Goal: Task Accomplishment & Management: Manage account settings

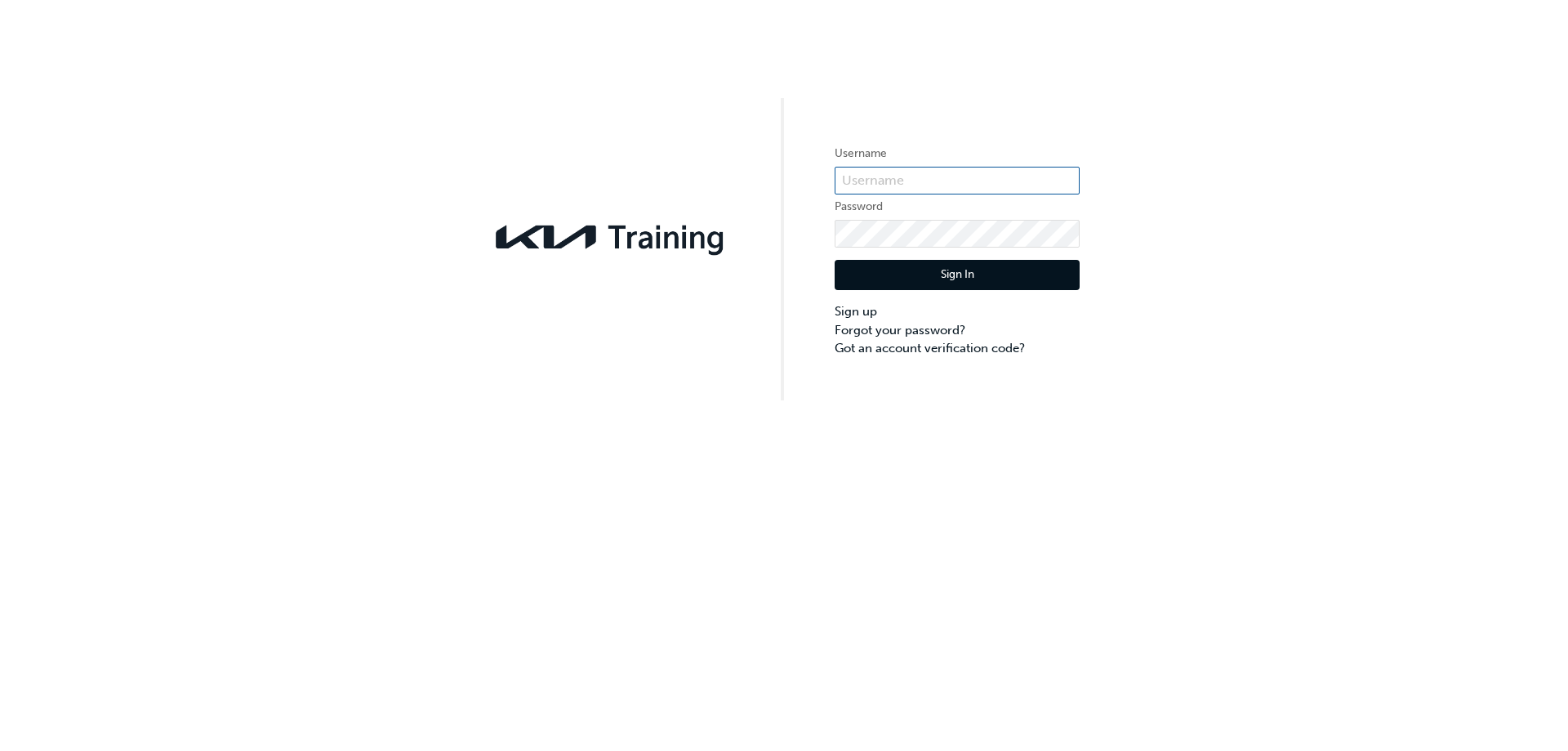
type input "0005934016"
click at [882, 280] on button "Sign In" at bounding box center [957, 275] width 245 height 31
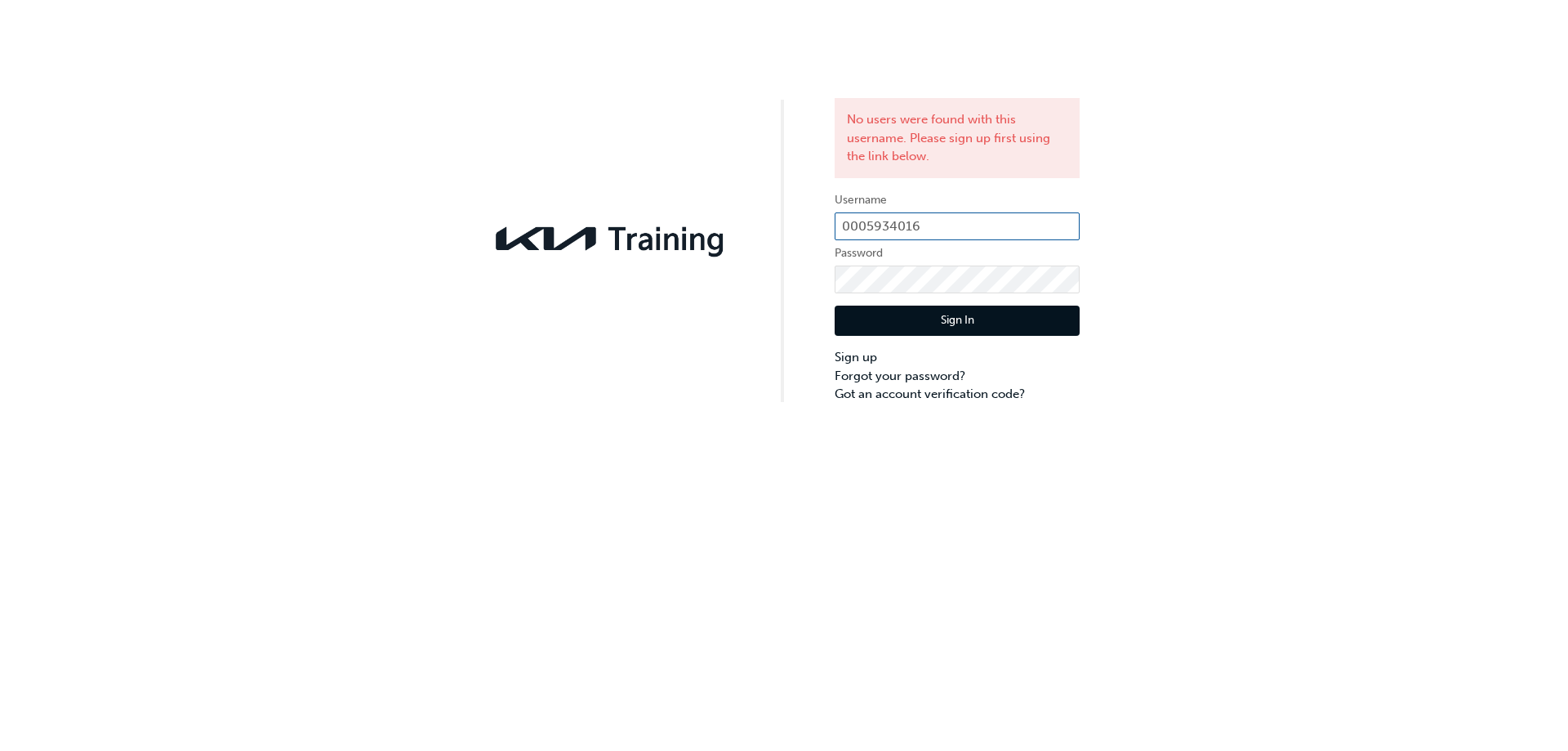
click at [935, 226] on input "0005934016" at bounding box center [957, 226] width 245 height 28
type input "0"
type input "KAU85710C7"
click at [886, 321] on button "Sign In" at bounding box center [957, 321] width 245 height 31
click at [873, 326] on button "Sign In" at bounding box center [957, 321] width 245 height 31
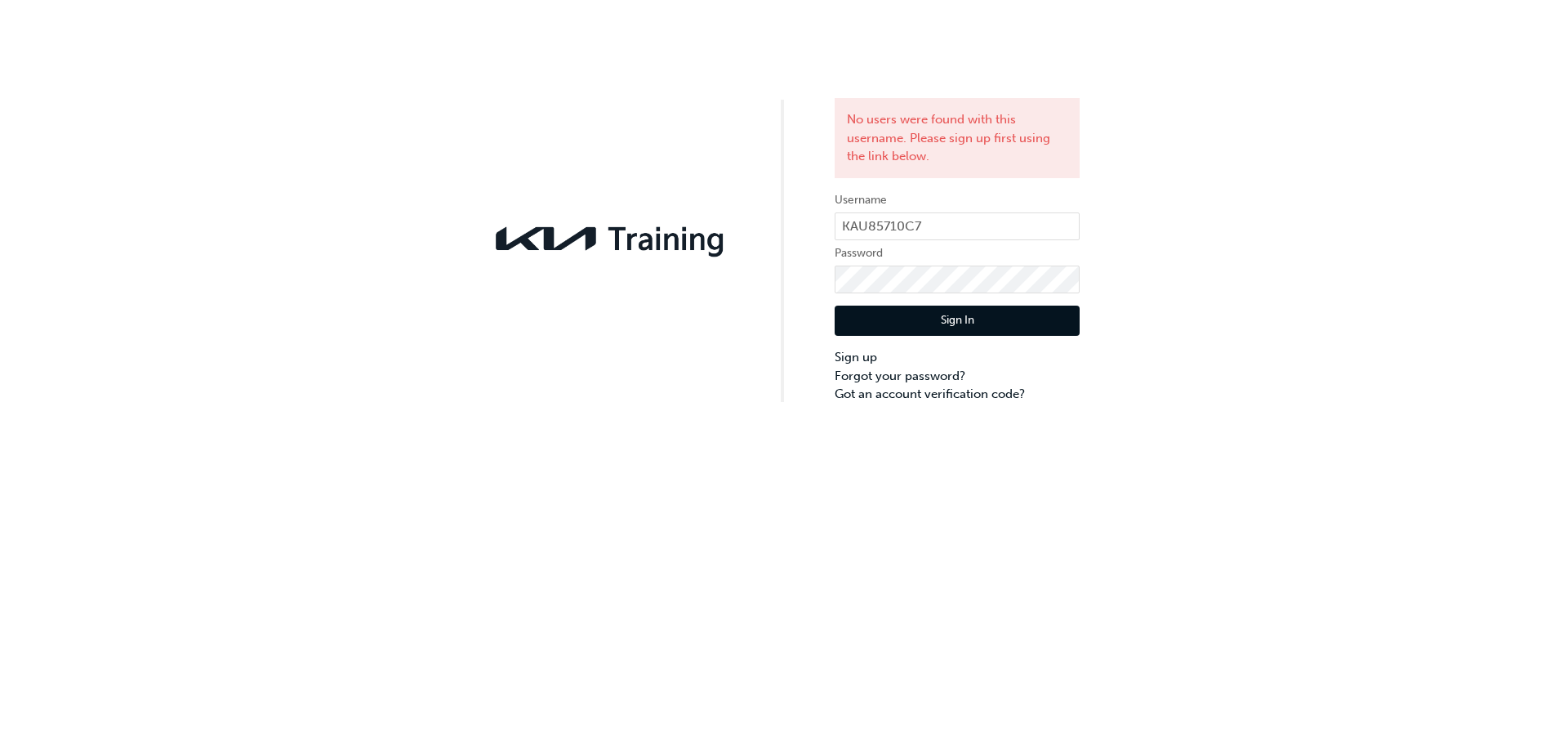
click at [1456, 540] on div "No users were found with this username. Please sign up first using the link bel…" at bounding box center [784, 375] width 1568 height 751
click at [883, 372] on link "Forgot your password?" at bounding box center [957, 376] width 245 height 18
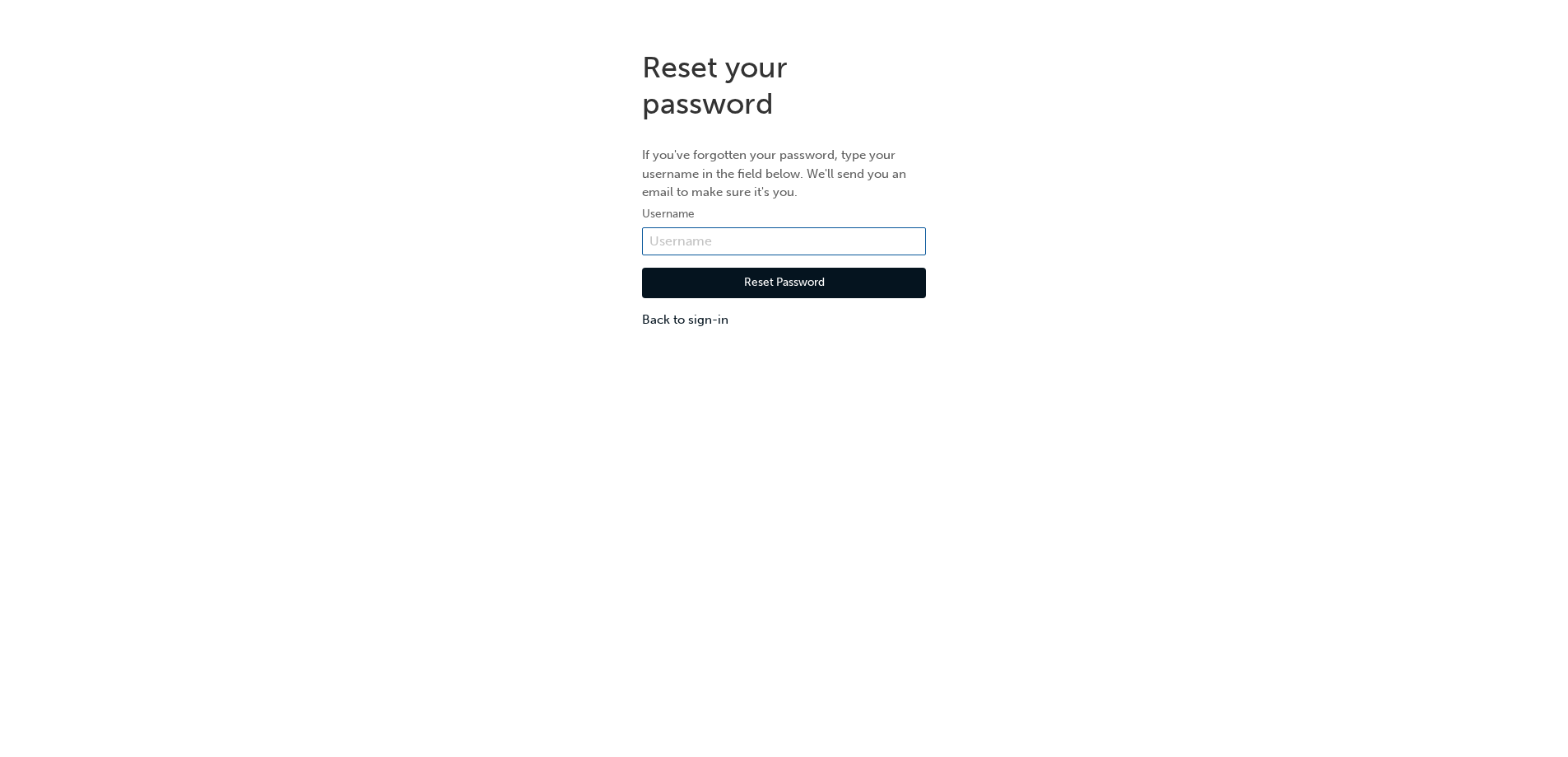
click at [762, 237] on input "text" at bounding box center [784, 241] width 284 height 28
type input "KAU85710C7"
click at [770, 282] on button "Reset Password" at bounding box center [784, 283] width 284 height 32
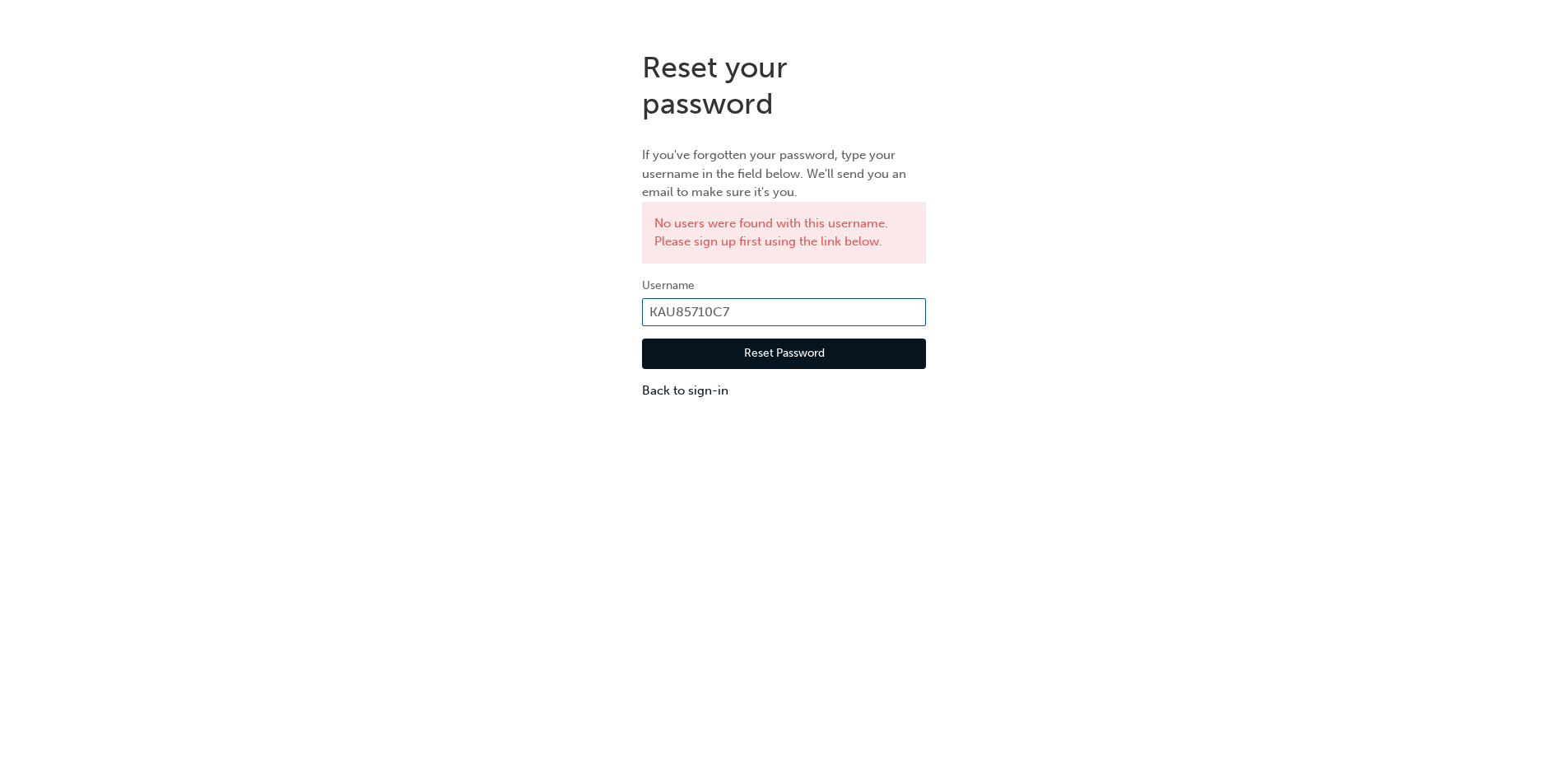
click at [775, 311] on input "KAU85710C7" at bounding box center [784, 312] width 284 height 28
type input "0005934016"
click at [792, 363] on button "Reset Password" at bounding box center [784, 354] width 284 height 32
drag, startPoint x: 742, startPoint y: 315, endPoint x: 482, endPoint y: 290, distance: 261.2
click at [482, 290] on div "Reset your password If you've forgotten your password, type your username in th…" at bounding box center [784, 224] width 1568 height 375
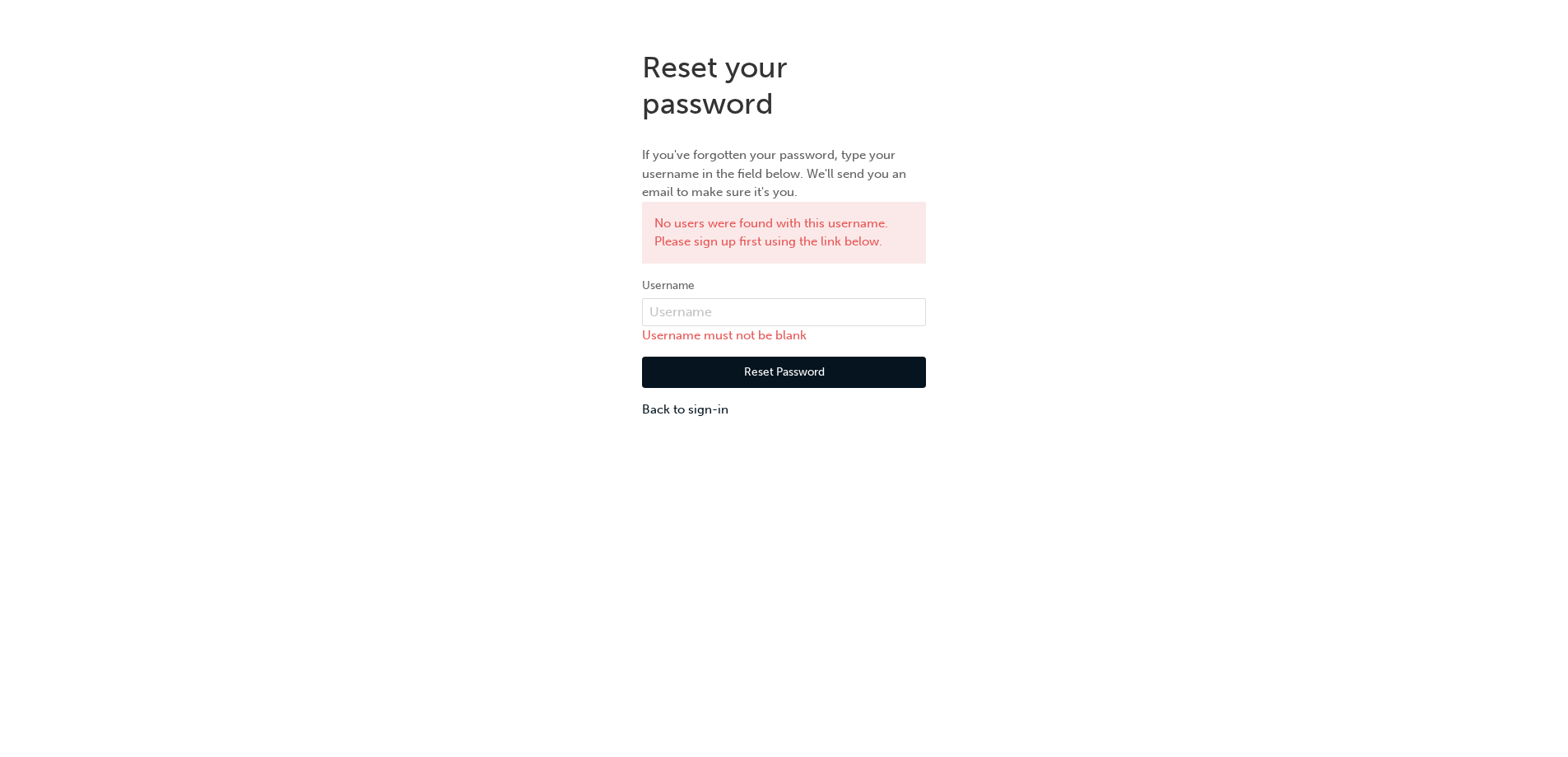
click at [387, 301] on div "Reset your password If you've forgotten your password, type your username in th…" at bounding box center [784, 234] width 1568 height 394
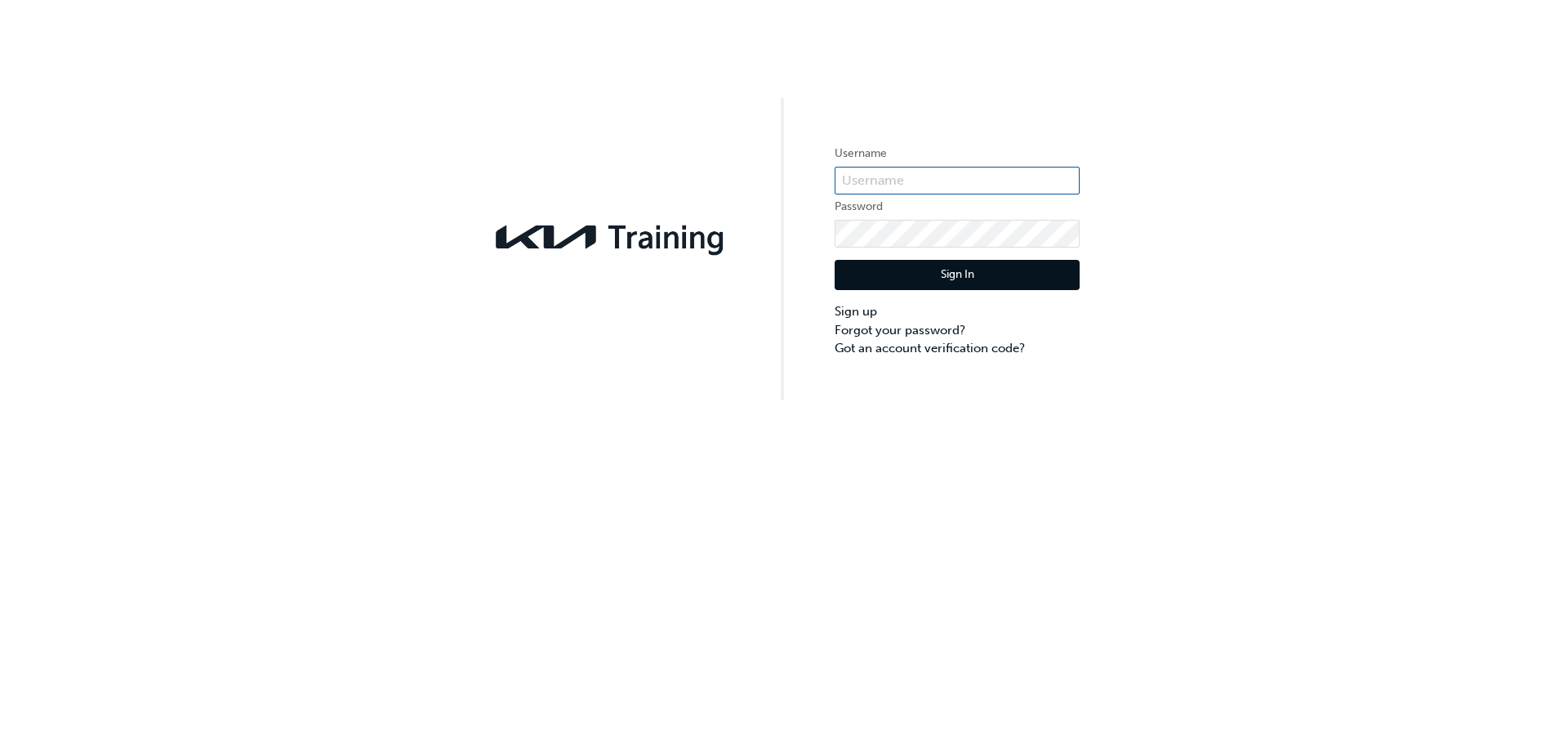
type input "0005934016"
click at [872, 263] on button "Sign In" at bounding box center [957, 275] width 245 height 31
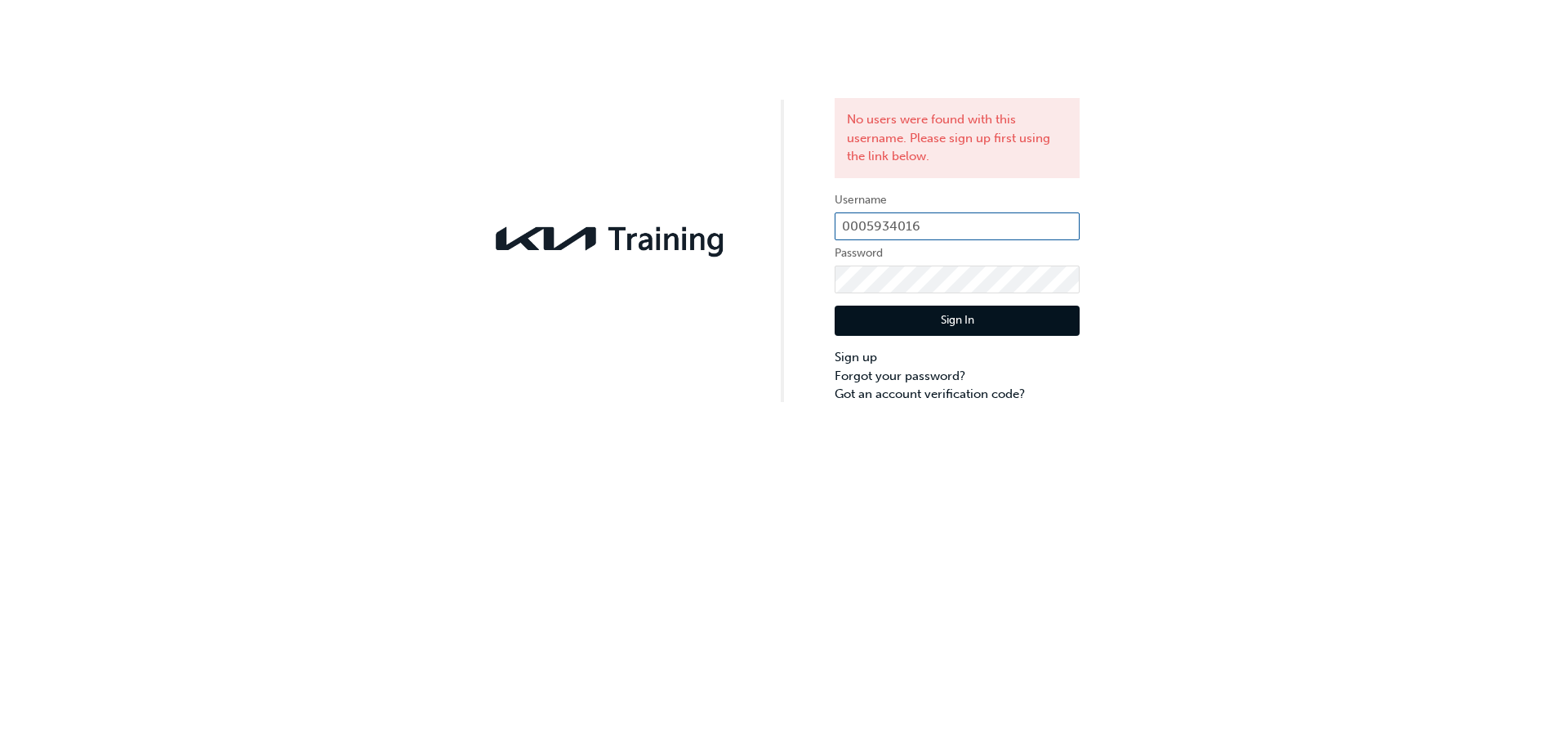
click at [981, 223] on input "0005934016" at bounding box center [957, 226] width 245 height 28
type input "0"
type input "KAU85710C7"
click button "Sign In" at bounding box center [957, 321] width 245 height 31
